Goal: Task Accomplishment & Management: Use online tool/utility

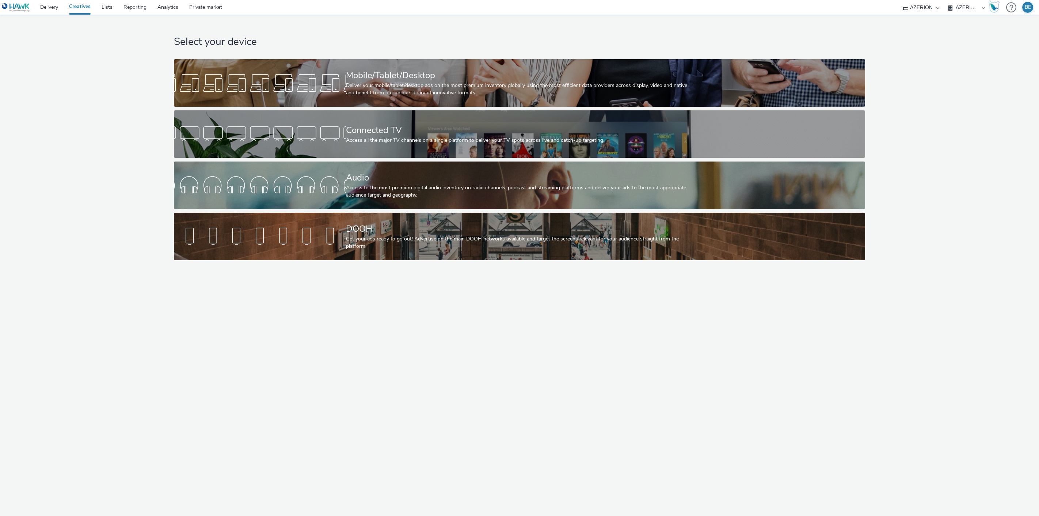
select select "79162ed7-0017-4339-93b0-3399b708648f"
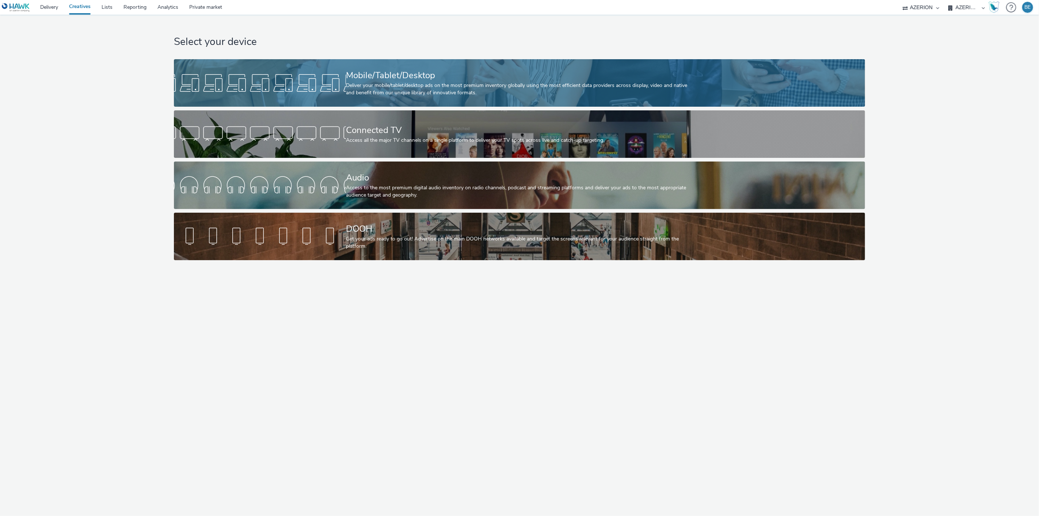
click at [406, 81] on div "Mobile/Tablet/Desktop" at bounding box center [518, 75] width 344 height 13
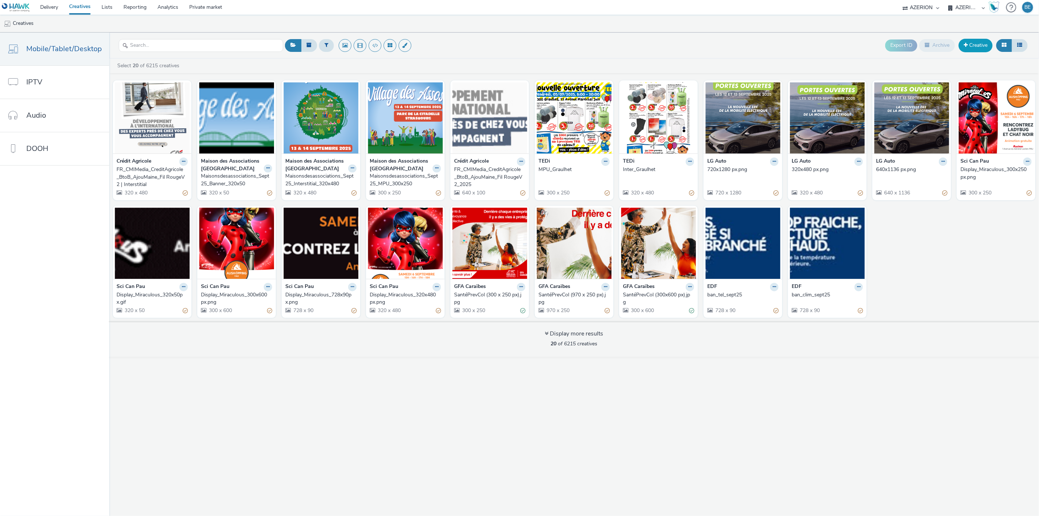
click at [966, 50] on link "Creative" at bounding box center [976, 45] width 34 height 13
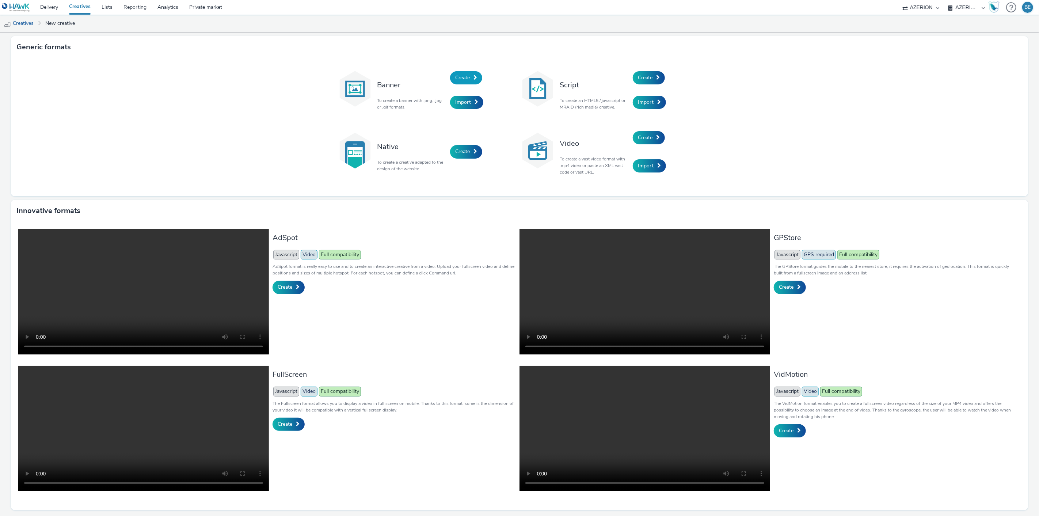
click at [476, 80] on link "Create" at bounding box center [466, 77] width 32 height 13
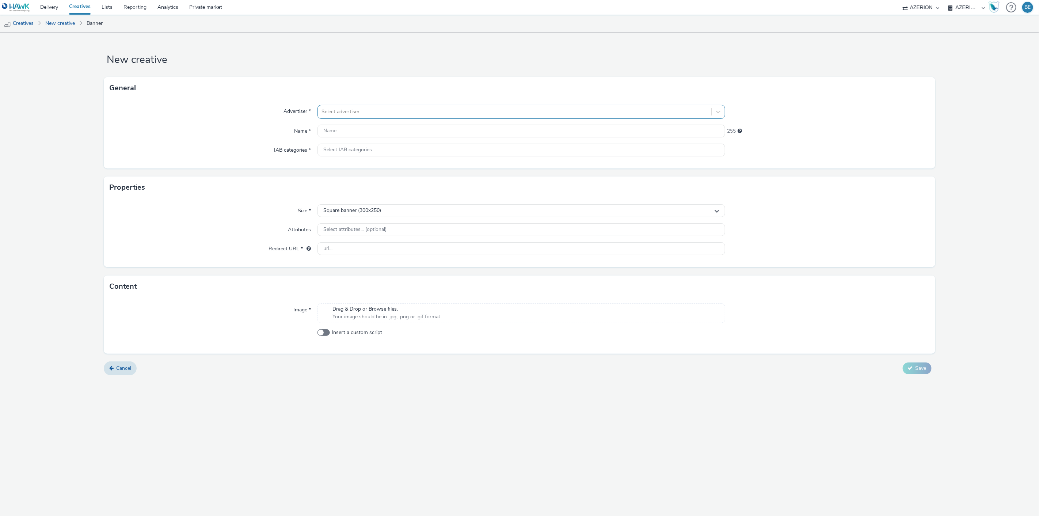
click at [341, 111] on div at bounding box center [514, 111] width 387 height 9
type input "cfa"
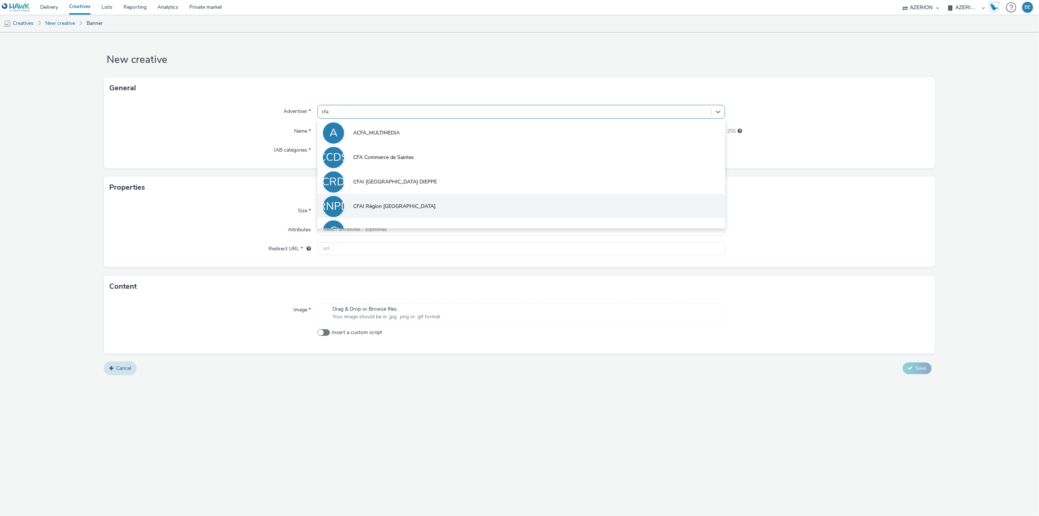
click at [429, 206] on li "CRNPDC CFAI Région [GEOGRAPHIC_DATA]" at bounding box center [521, 206] width 408 height 24
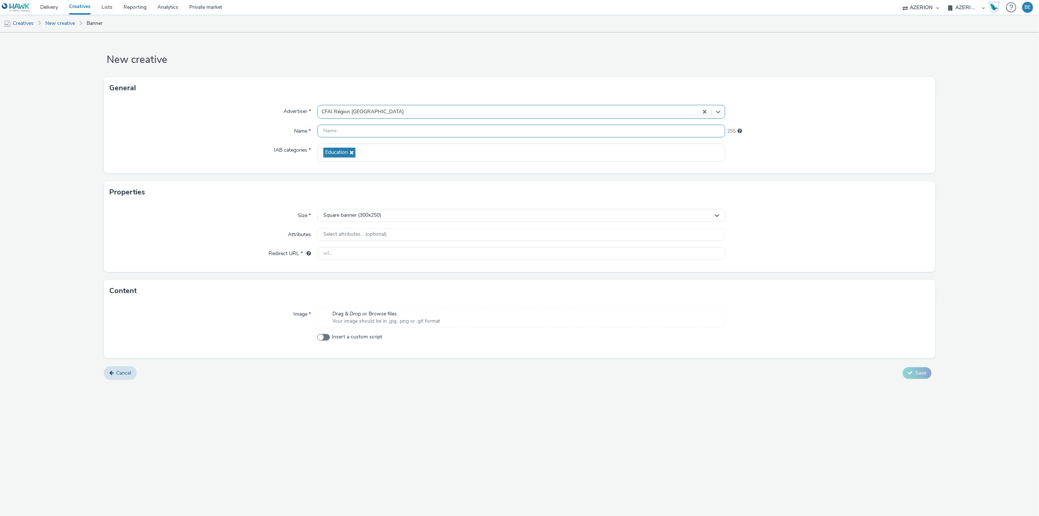
click at [346, 127] on input "text" at bounding box center [521, 131] width 408 height 13
type input "CFAI Région [GEOGRAPHIC_DATA] - 320x480 - [DATE]"
click at [183, 140] on div "Advertiser * CFAI Région [GEOGRAPHIC_DATA] Name * CFAI Région [GEOGRAPHIC_DATA]…" at bounding box center [519, 136] width 831 height 74
click at [350, 213] on span "Square banner (300x250)" at bounding box center [352, 215] width 58 height 6
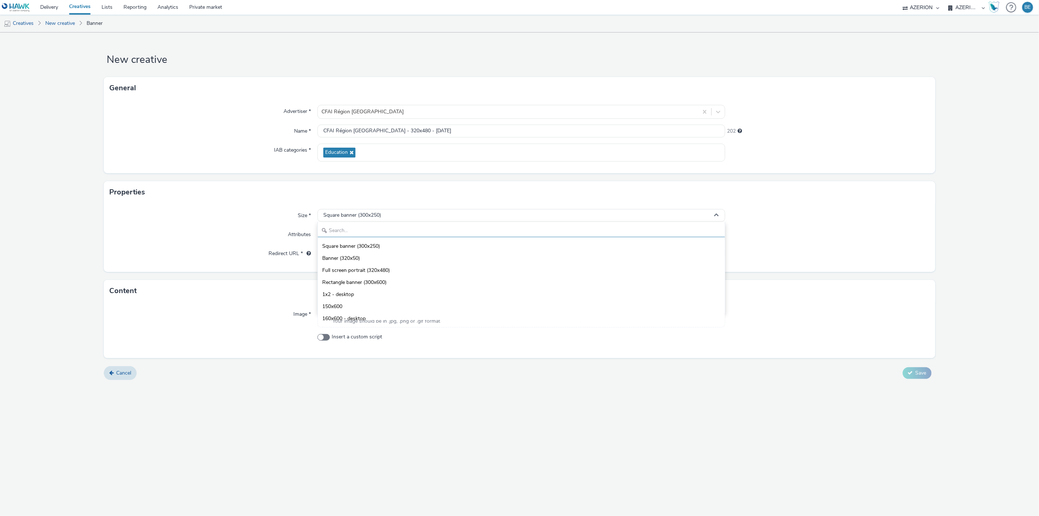
click at [345, 228] on input "text" at bounding box center [521, 230] width 407 height 13
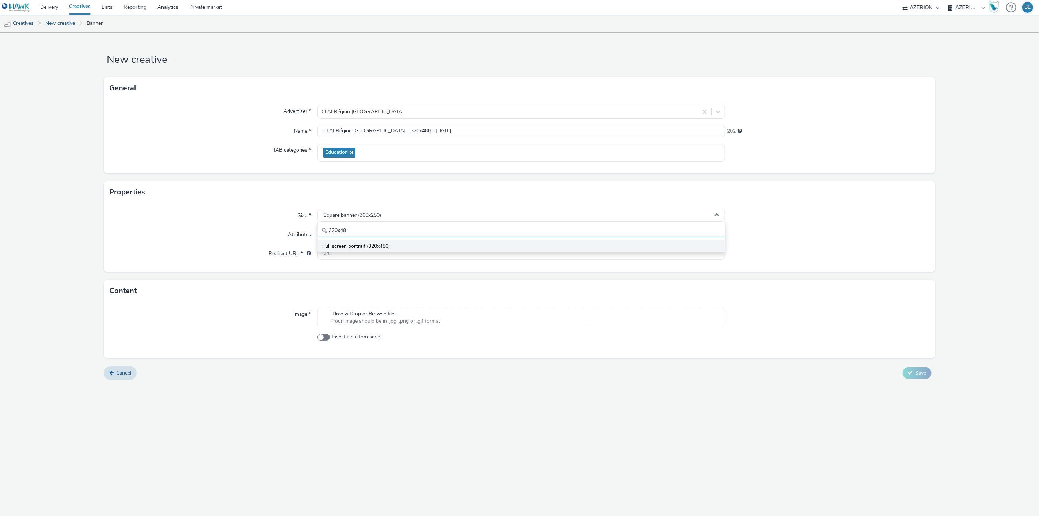
type input "320x48"
click at [348, 245] on span "Full screen portrait (320x480)" at bounding box center [356, 246] width 68 height 7
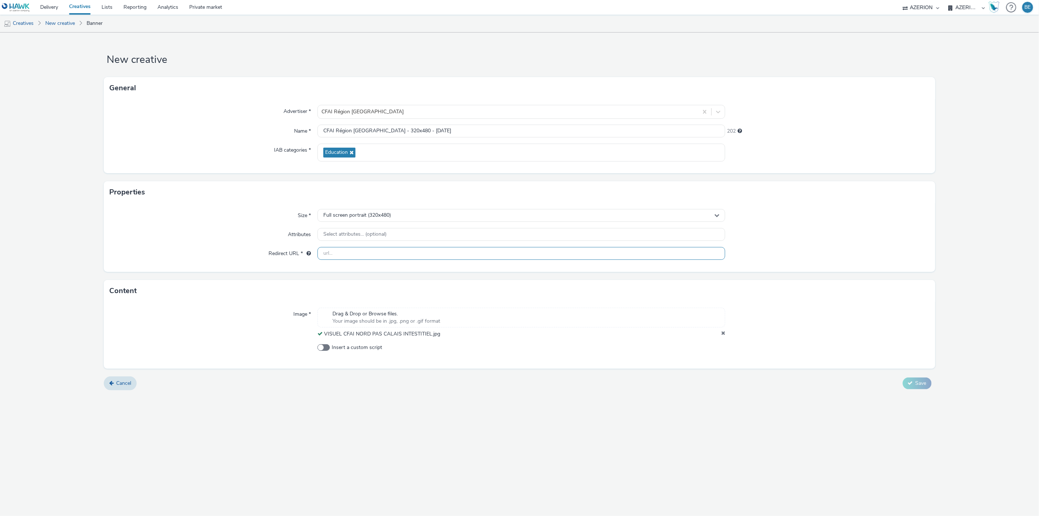
click at [336, 252] on input "text" at bounding box center [521, 253] width 408 height 13
paste input "[URL][DOMAIN_NAME]"
type input "[URL][DOMAIN_NAME]"
click at [384, 407] on div "New creative General Advertiser * CFAI Région [GEOGRAPHIC_DATA] Name * CFAI Rég…" at bounding box center [519, 274] width 1039 height 483
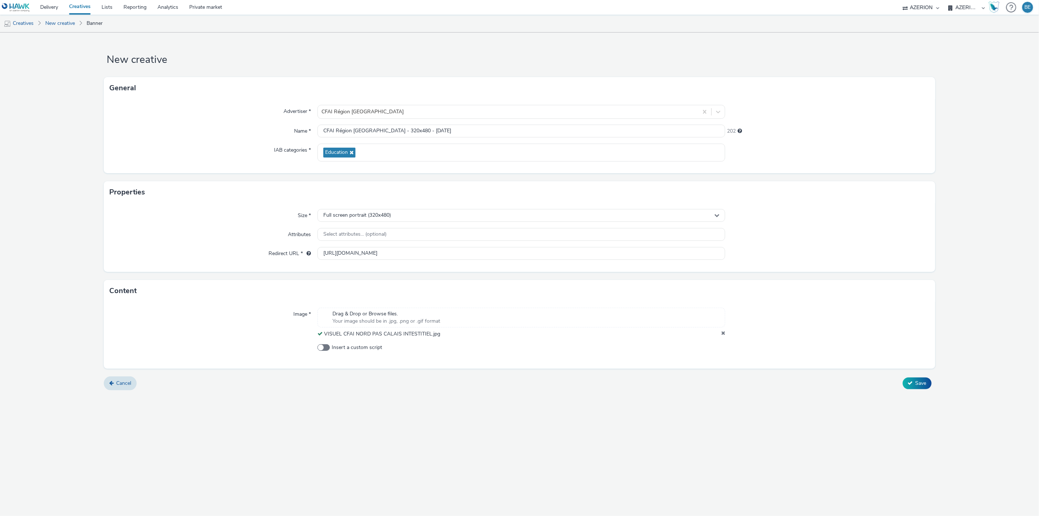
scroll to position [0, 0]
click at [907, 384] on button "Save" at bounding box center [917, 383] width 29 height 12
click at [724, 334] on icon at bounding box center [723, 333] width 4 height 7
click at [350, 433] on div "New creative General Advertiser * CFAI Région [GEOGRAPHIC_DATA] Name * CFAI Rég…" at bounding box center [519, 274] width 1039 height 483
click at [919, 385] on span "Save" at bounding box center [920, 383] width 11 height 7
